Goal: Find specific page/section: Find specific page/section

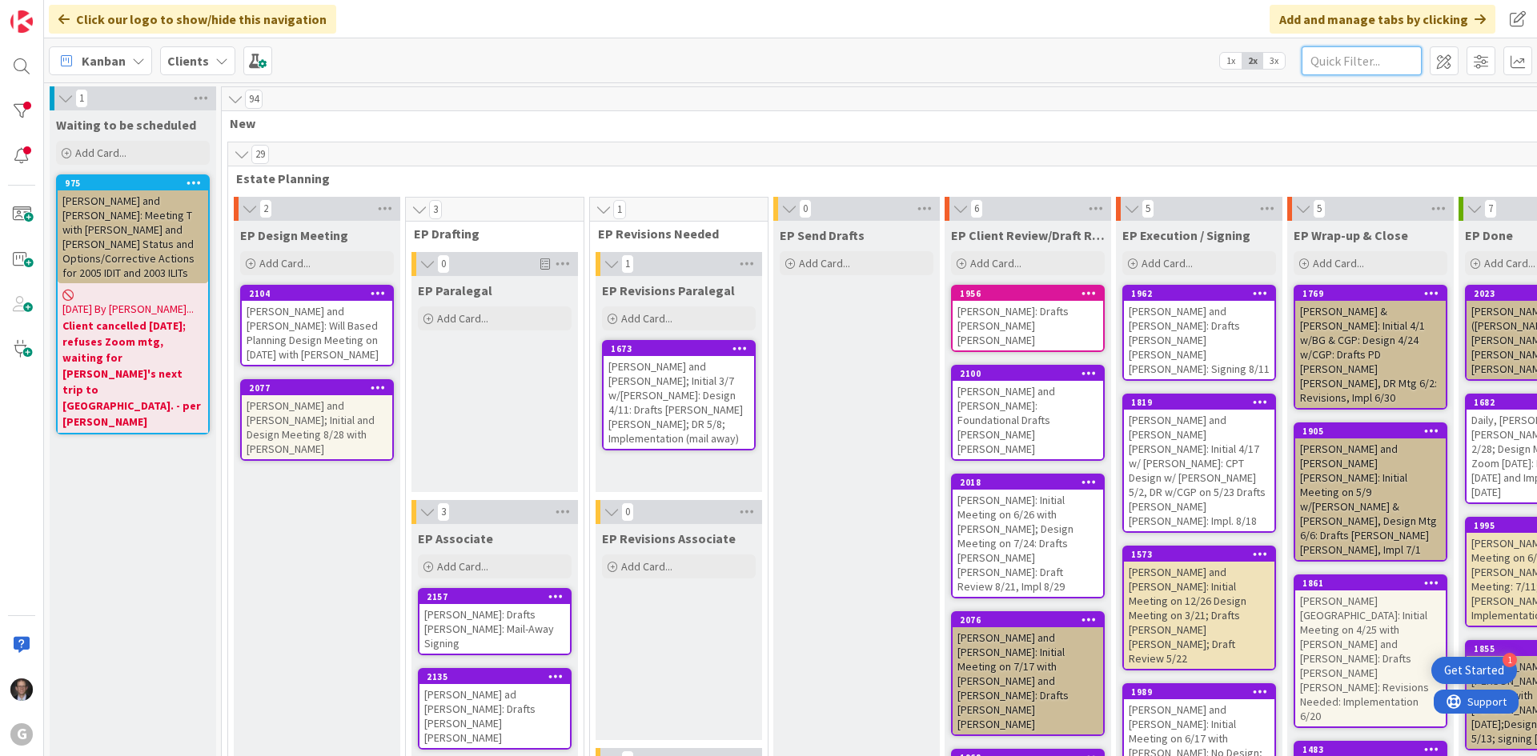
click at [1334, 62] on input "text" at bounding box center [1362, 60] width 120 height 29
click at [1333, 62] on input "text" at bounding box center [1362, 60] width 120 height 29
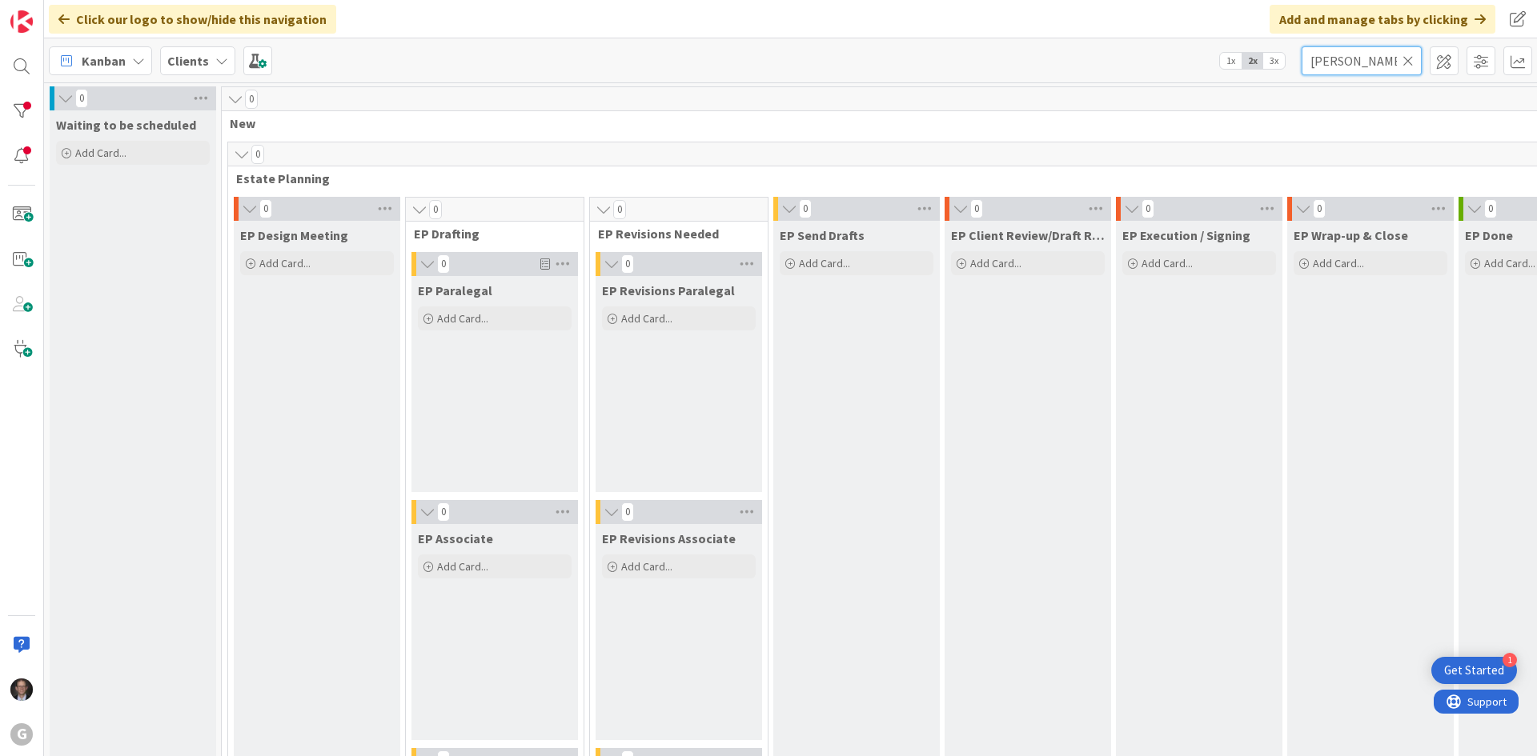
type input "[PERSON_NAME]"
click at [1410, 62] on icon at bounding box center [1407, 61] width 11 height 14
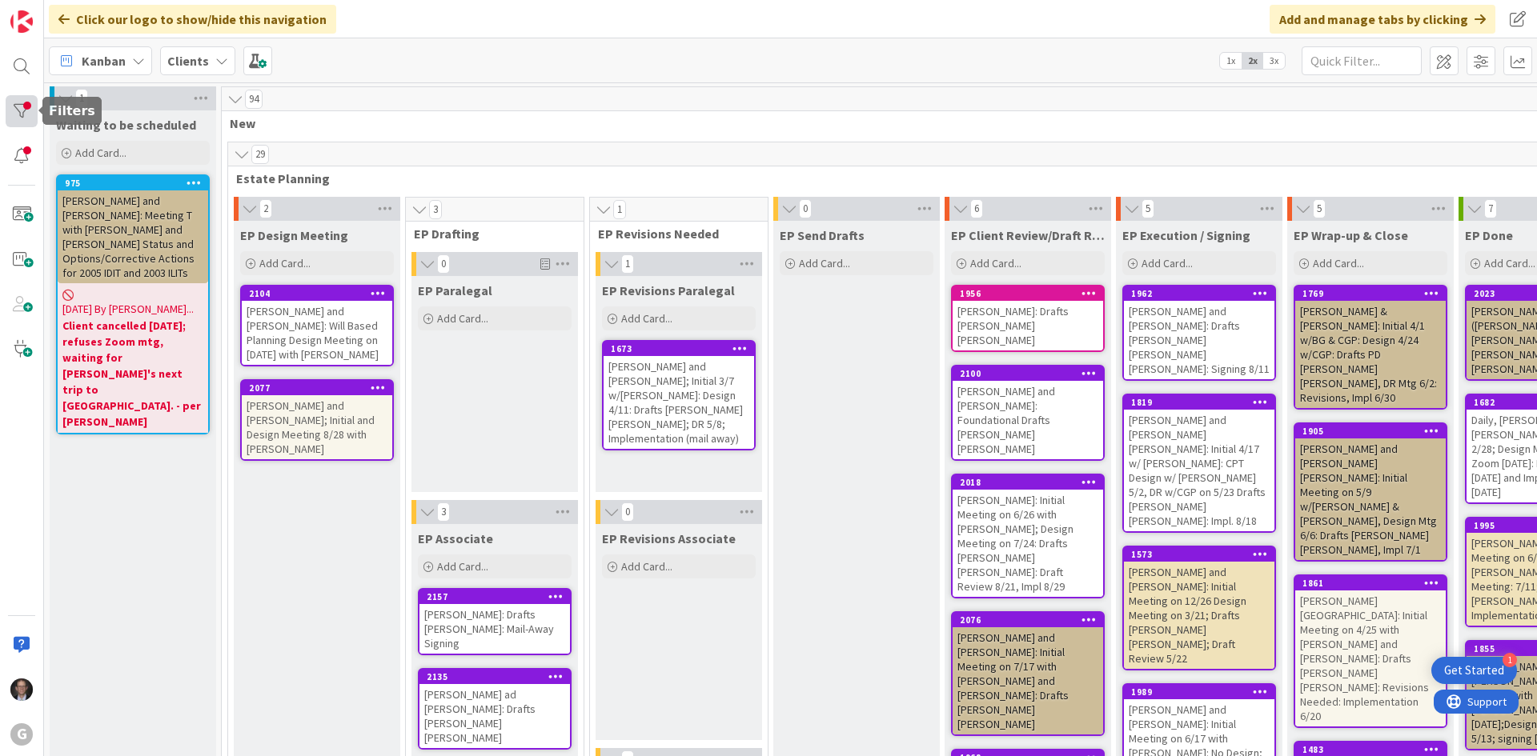
click at [25, 106] on div at bounding box center [22, 111] width 32 height 32
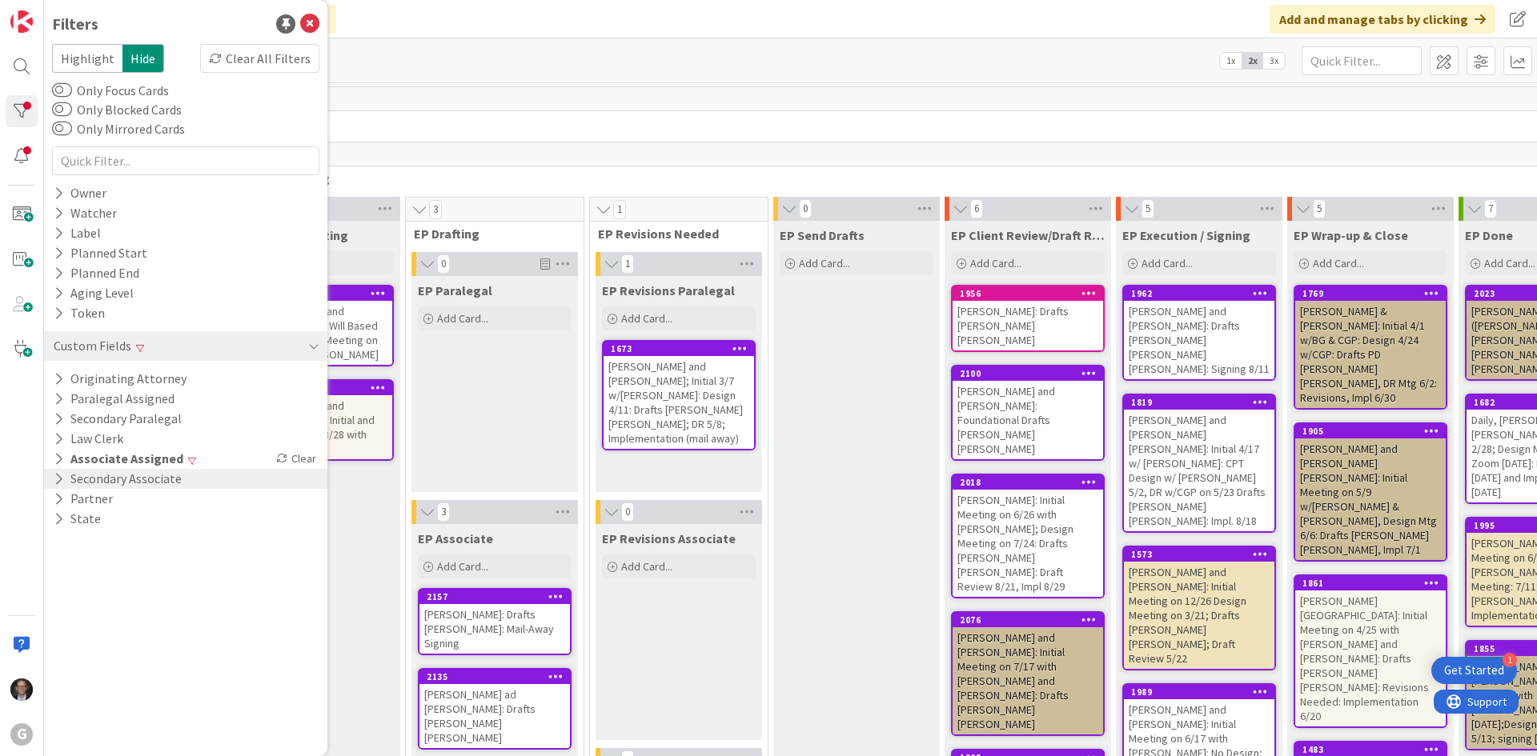
click at [280, 466] on div "Clear" at bounding box center [296, 459] width 46 height 20
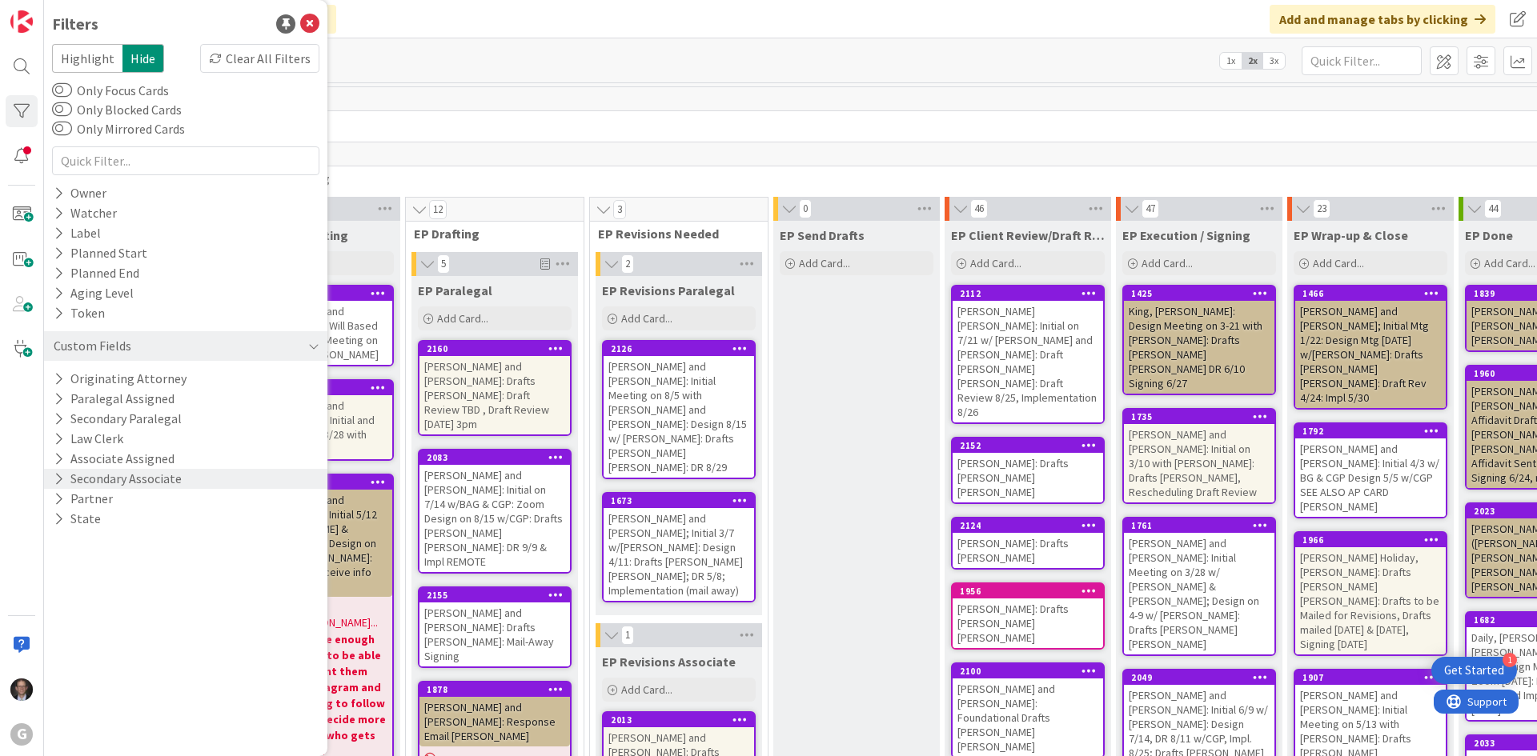
click at [142, 483] on button "Secondary Associate" at bounding box center [117, 479] width 131 height 20
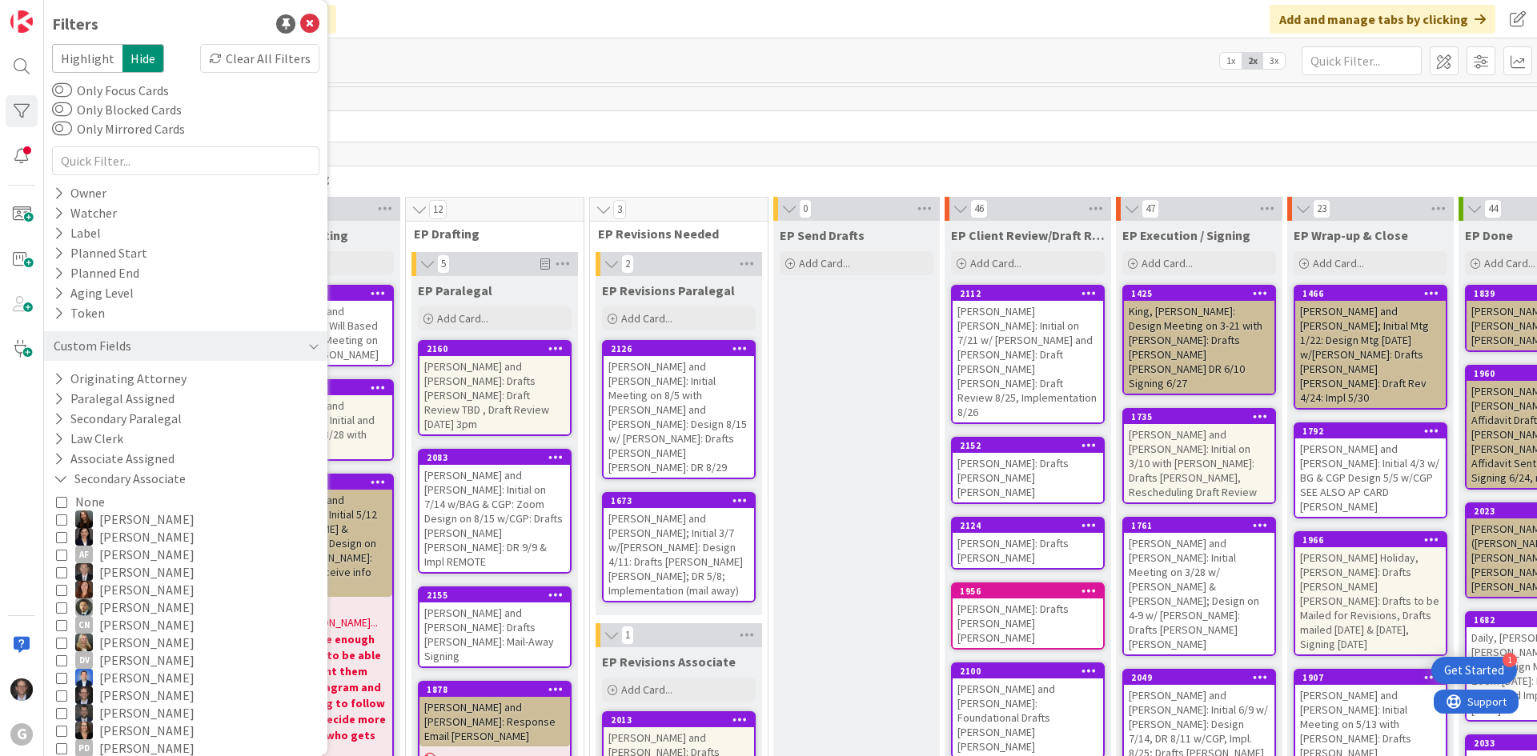
click at [60, 694] on icon at bounding box center [61, 695] width 11 height 11
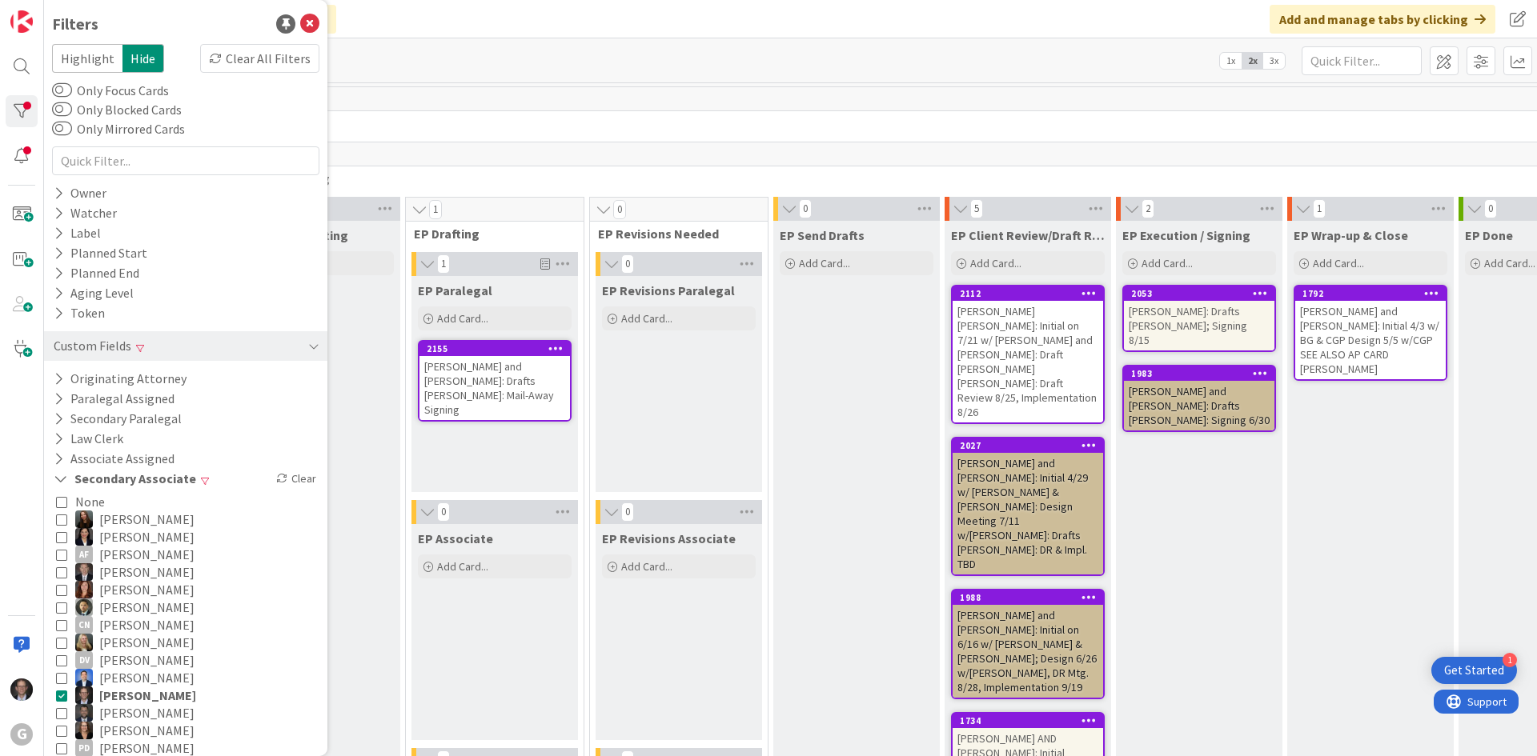
click at [548, 113] on div "18 New" at bounding box center [1101, 110] width 1758 height 46
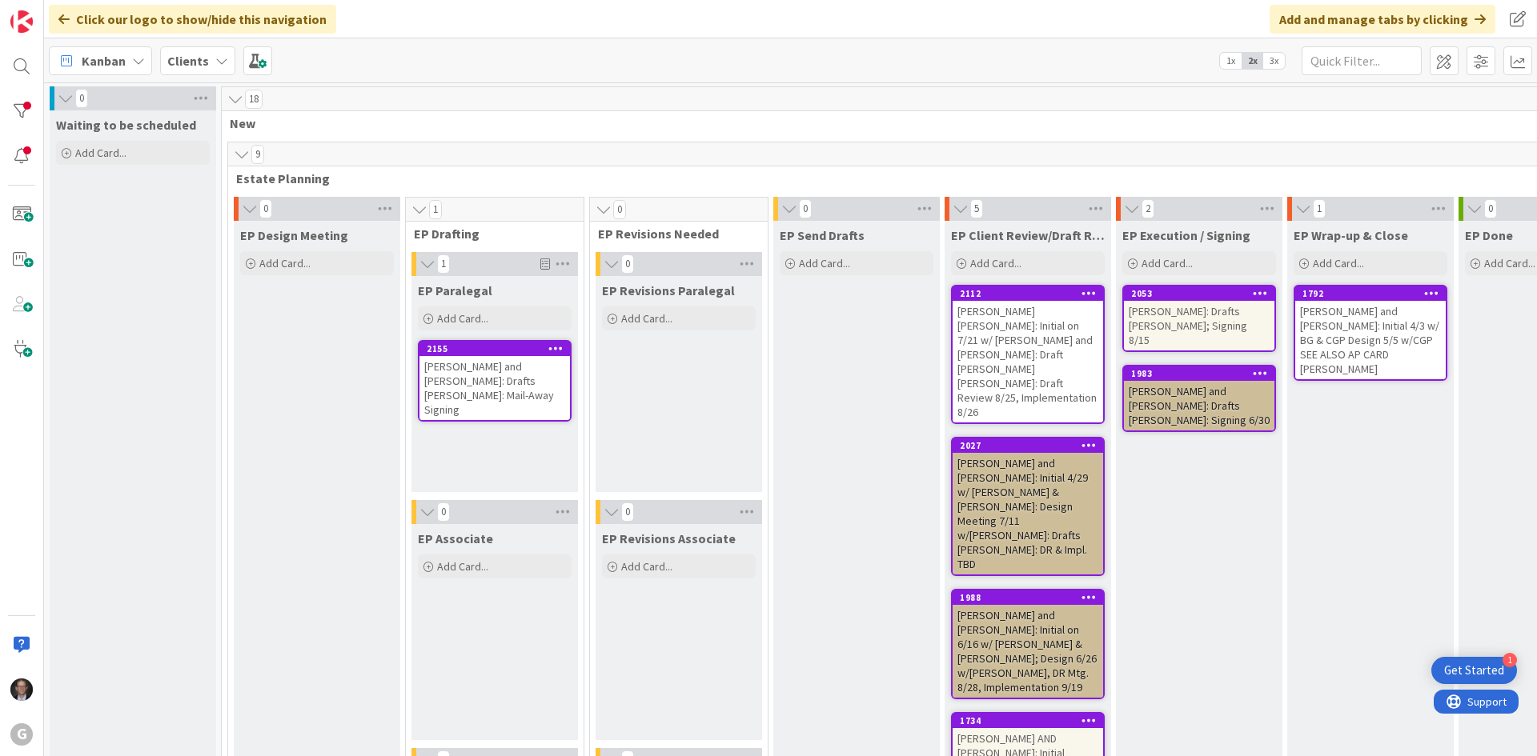
click at [479, 394] on div "[PERSON_NAME] and [PERSON_NAME]: Drafts [PERSON_NAME]: Mail-Away Signing" at bounding box center [494, 388] width 150 height 64
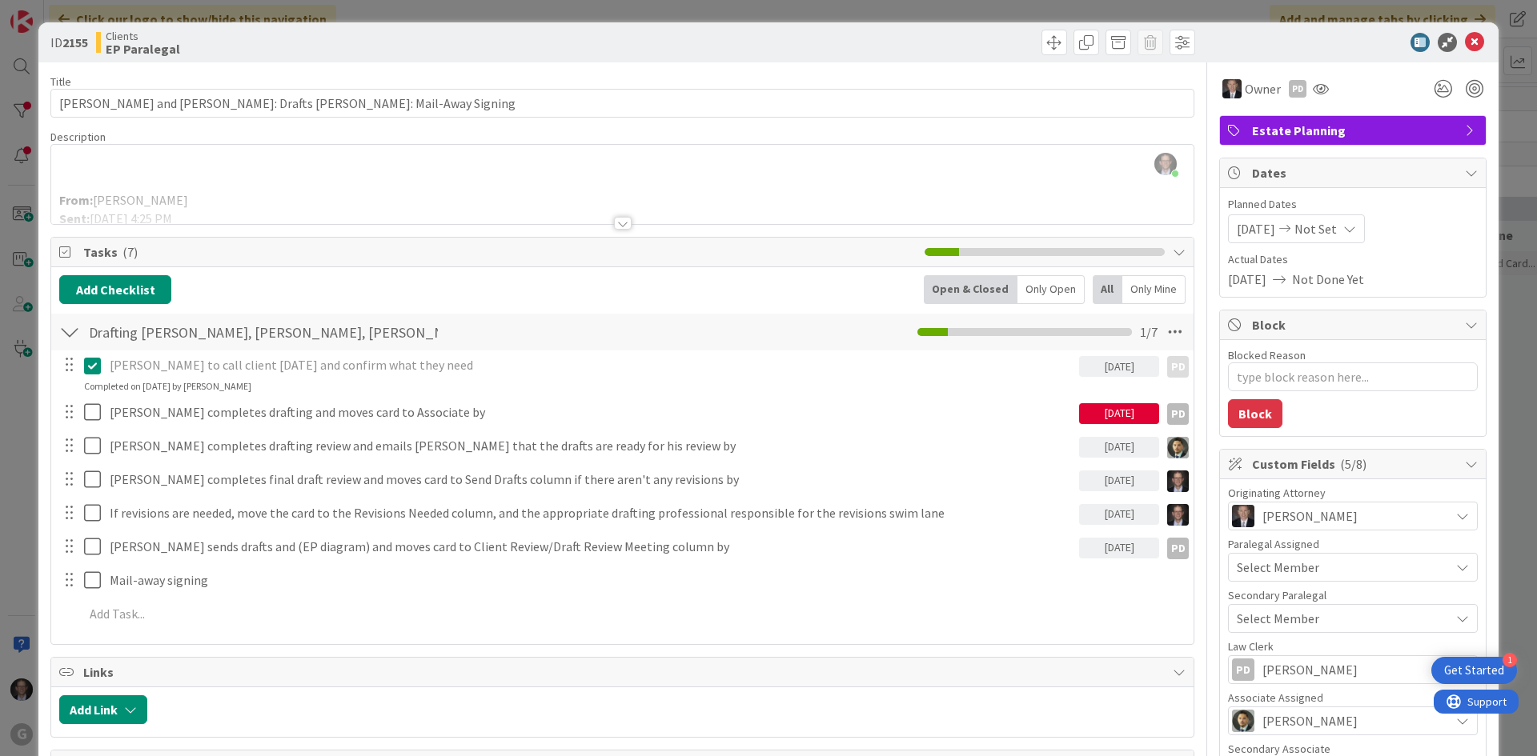
click at [616, 219] on div at bounding box center [623, 223] width 18 height 13
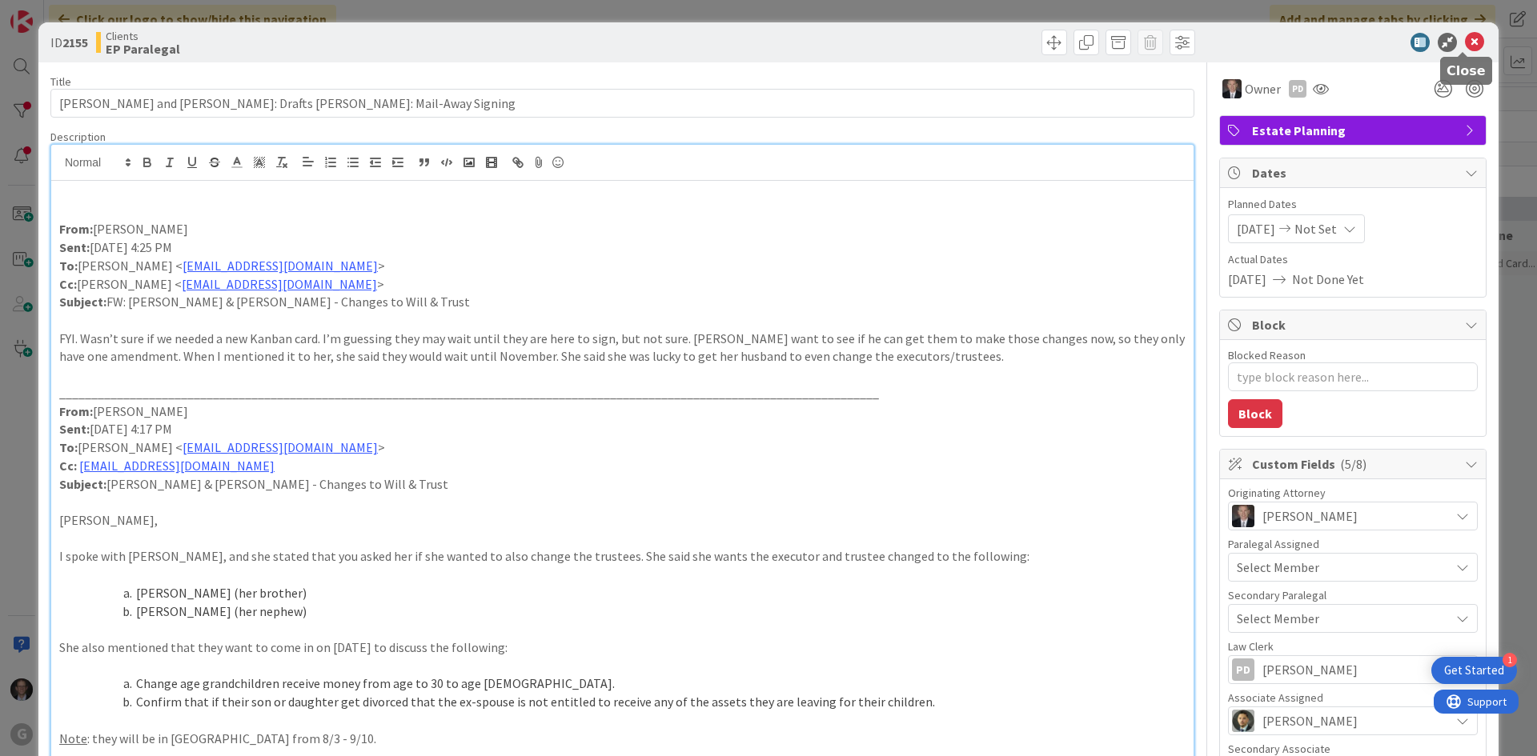
click at [1465, 42] on icon at bounding box center [1474, 42] width 19 height 19
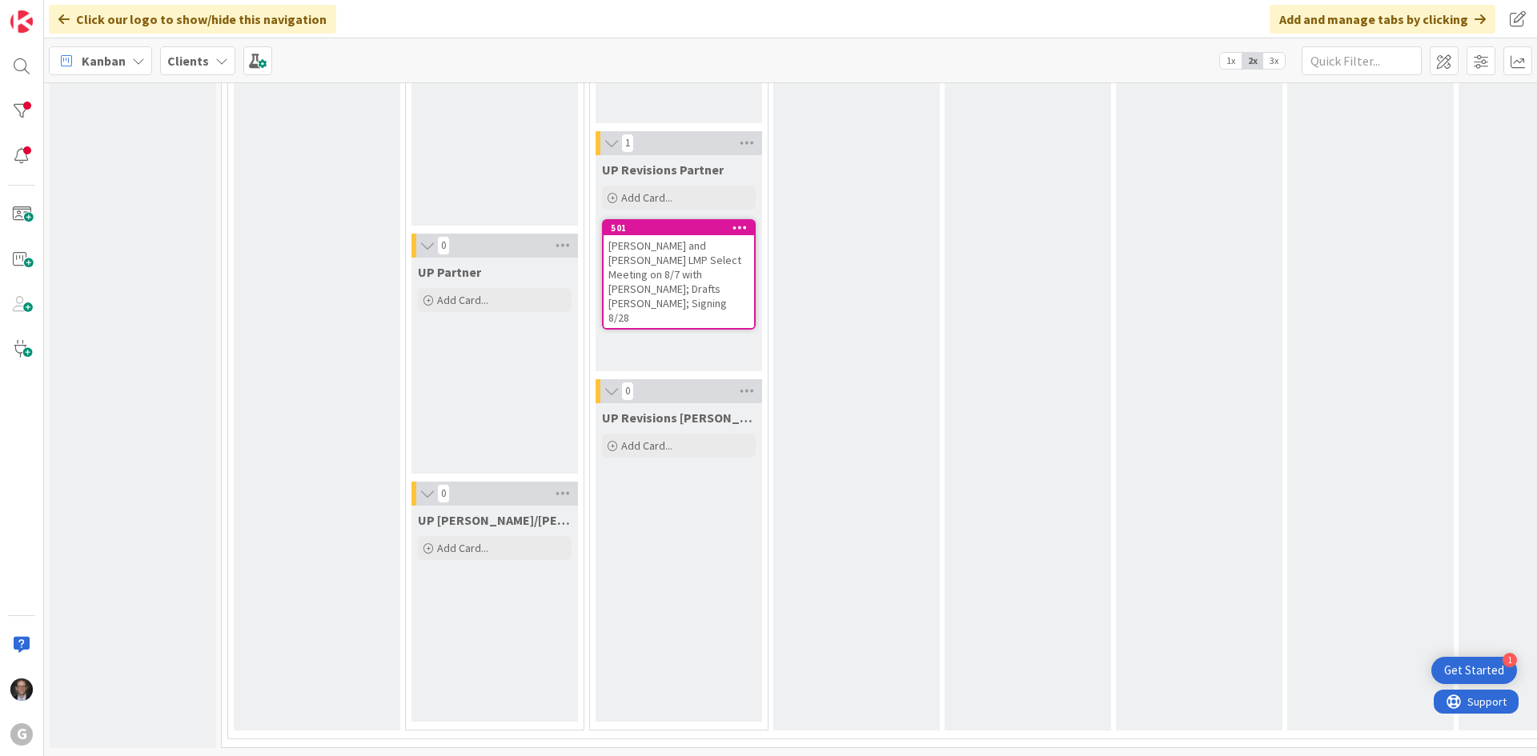
scroll to position [2790, 0]
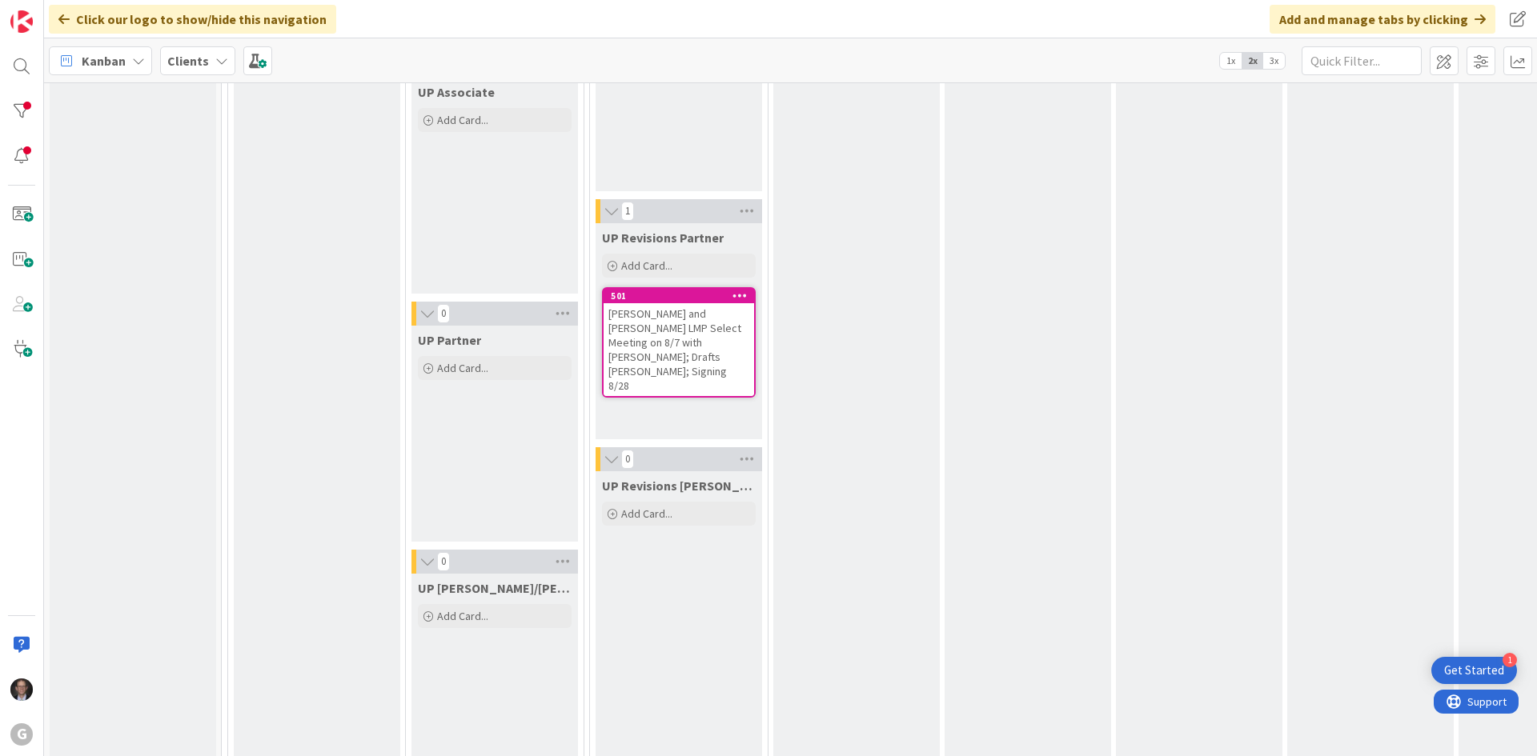
click at [676, 336] on div "[PERSON_NAME] and [PERSON_NAME] LMP Select Meeting on 8/7 with [PERSON_NAME]; D…" at bounding box center [679, 349] width 150 height 93
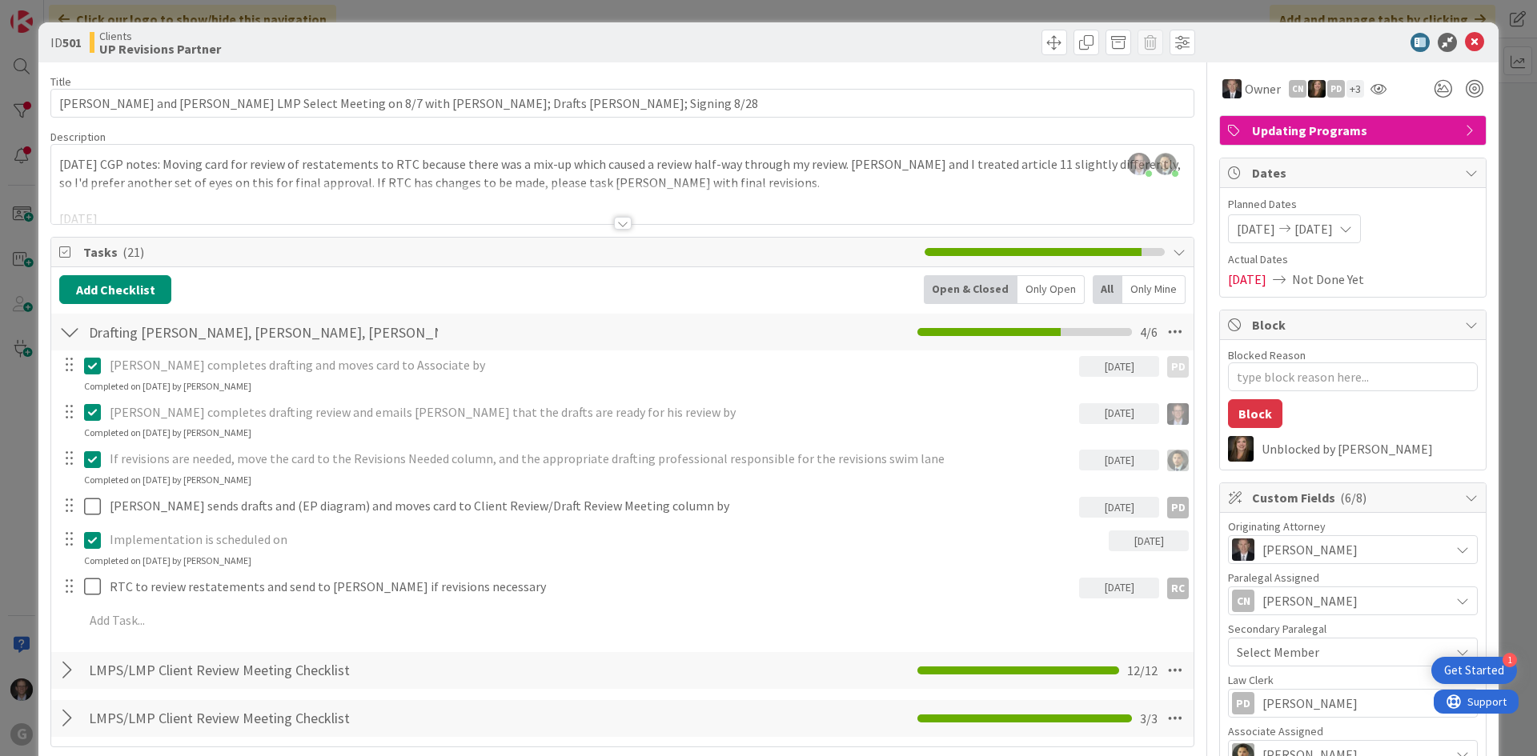
click at [614, 223] on div at bounding box center [623, 223] width 18 height 13
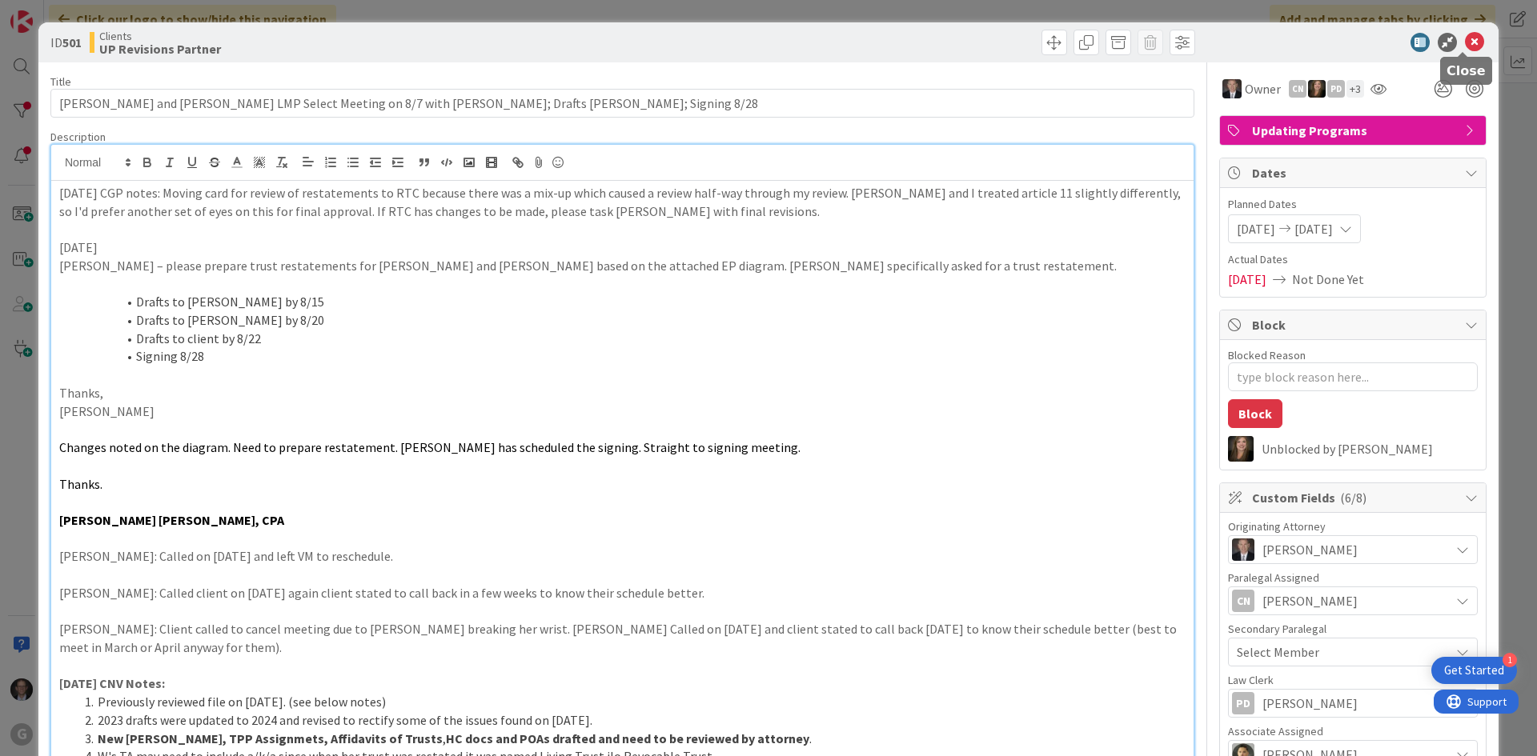
click at [1465, 38] on icon at bounding box center [1474, 42] width 19 height 19
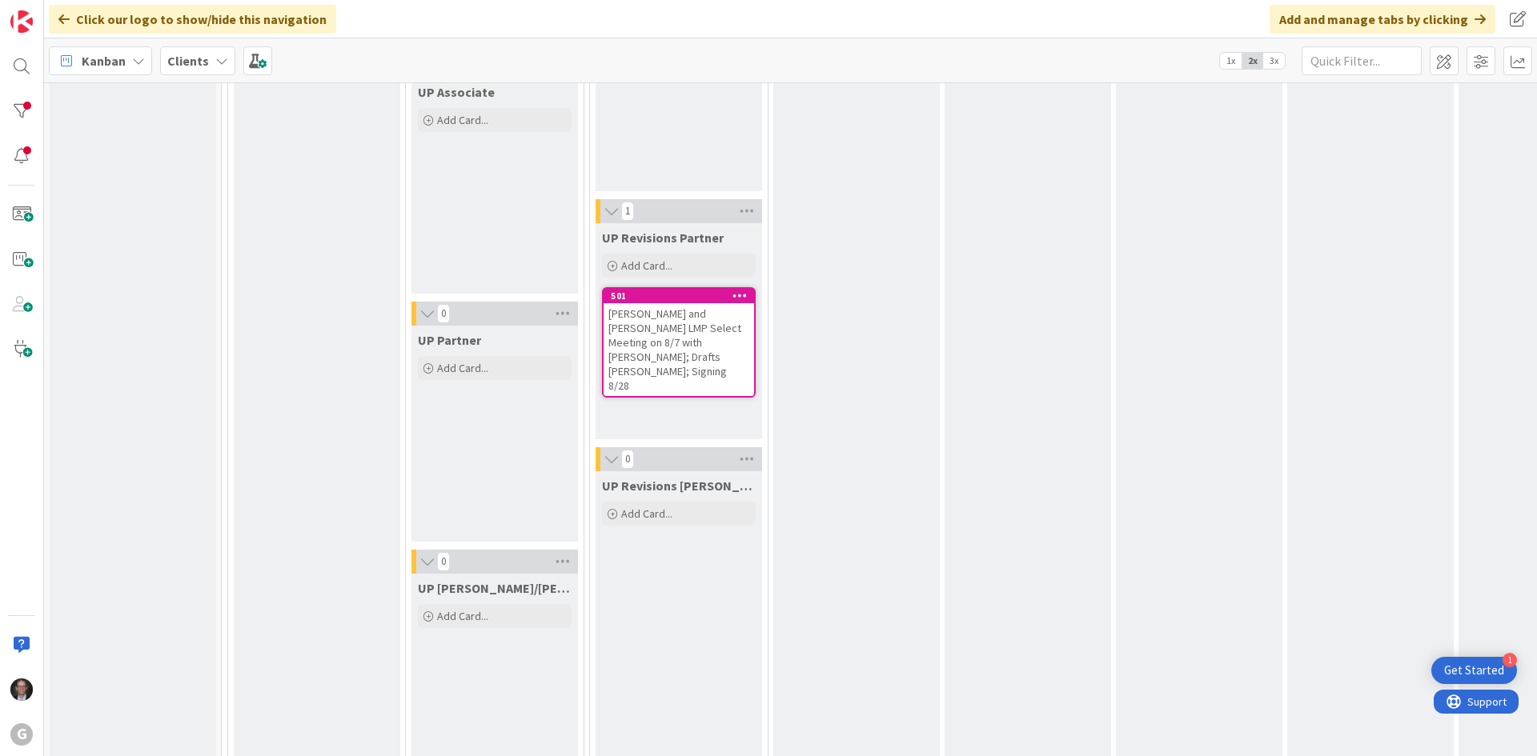
click at [667, 347] on div "[PERSON_NAME] and [PERSON_NAME] LMP Select Meeting on 8/7 with [PERSON_NAME]; D…" at bounding box center [679, 349] width 150 height 93
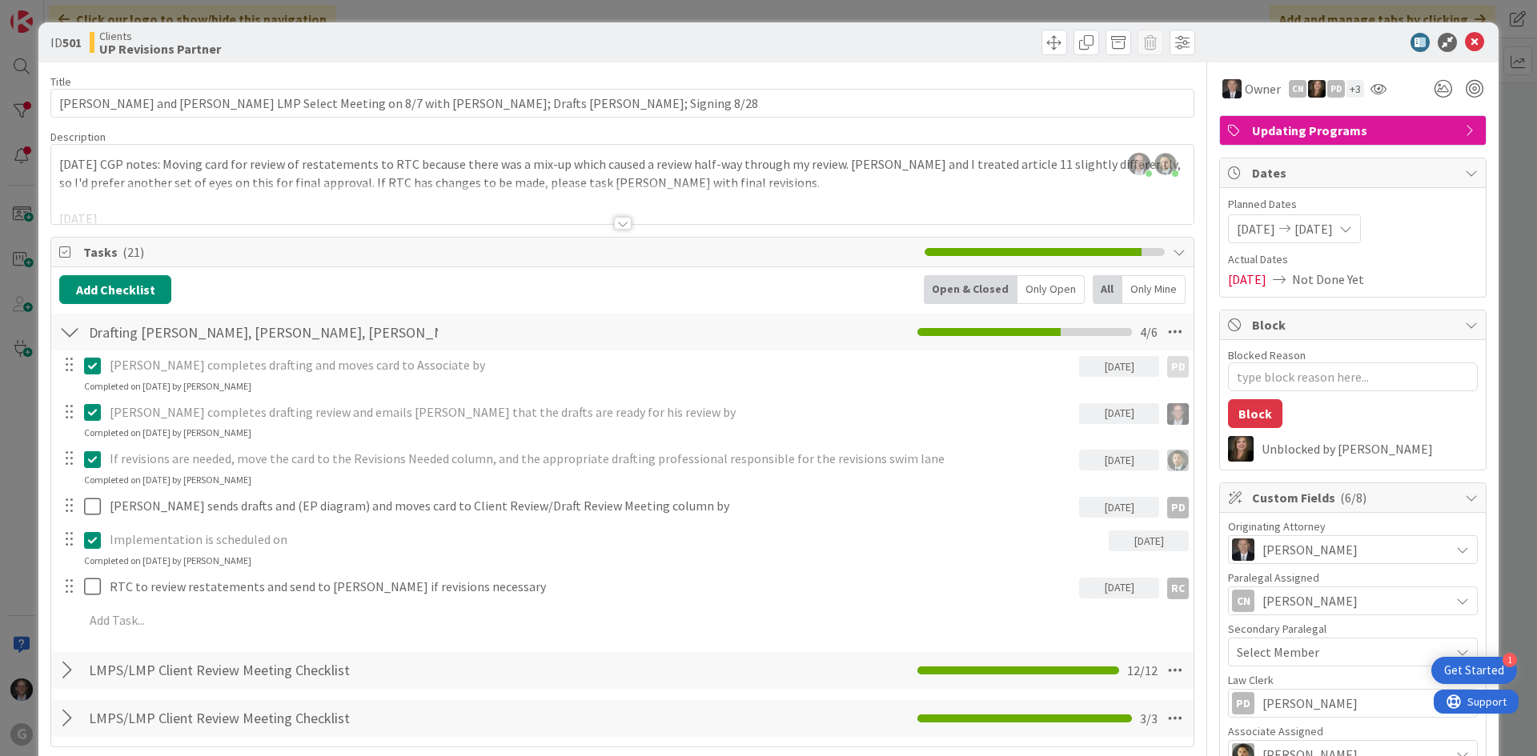
type textarea "x"
